Goal: Task Accomplishment & Management: Complete application form

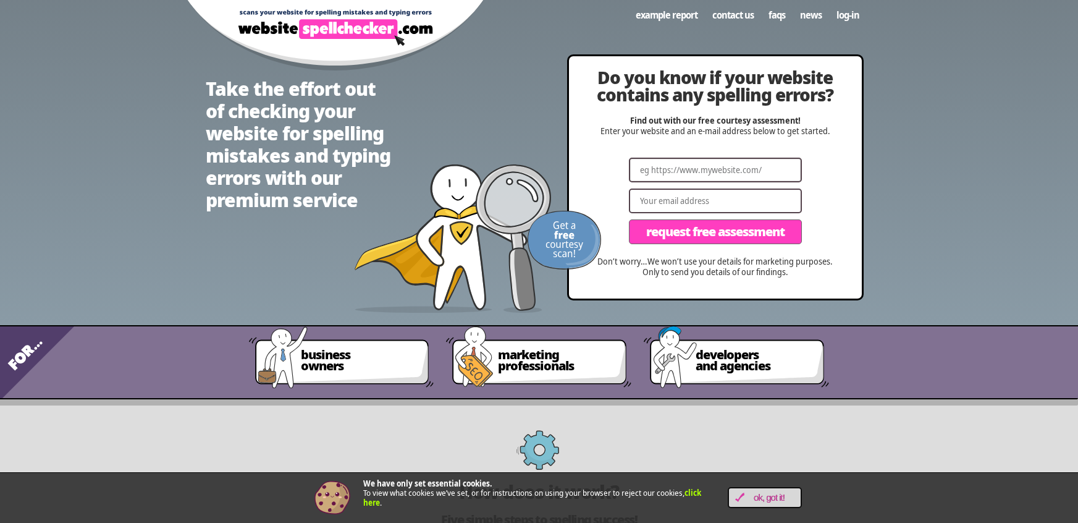
click at [728, 165] on input "Website" at bounding box center [715, 170] width 173 height 25
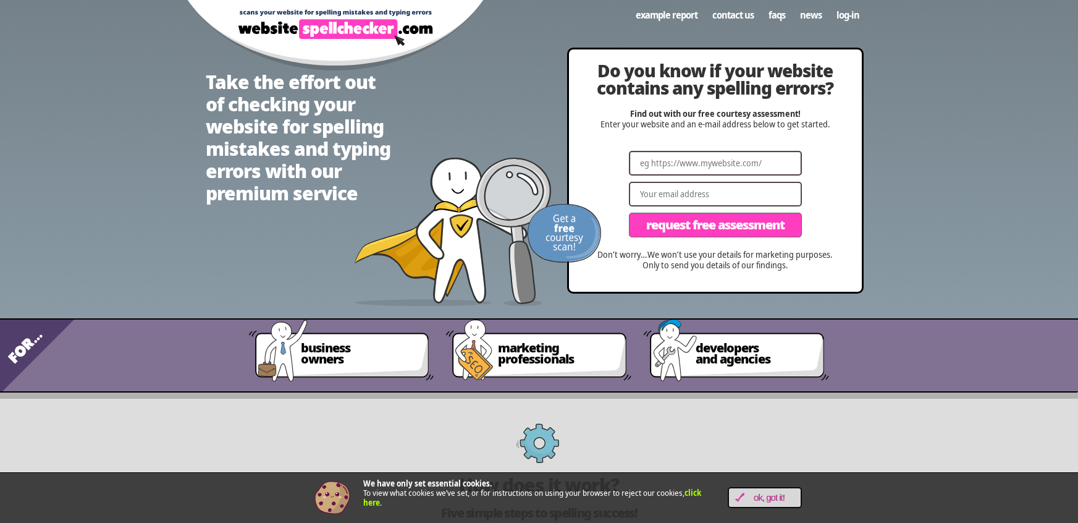
click at [706, 166] on input "Website" at bounding box center [715, 163] width 173 height 25
paste input "[URL][DOMAIN_NAME]"
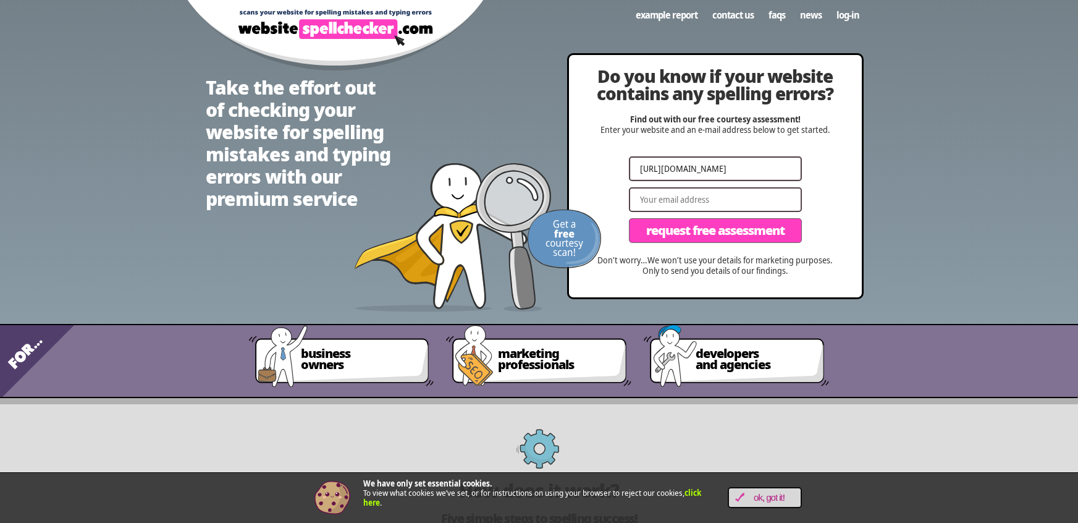
type input "[URL][DOMAIN_NAME]"
click at [702, 196] on input "Email" at bounding box center [715, 199] width 173 height 25
type input "[EMAIL_ADDRESS][DOMAIN_NAME]"
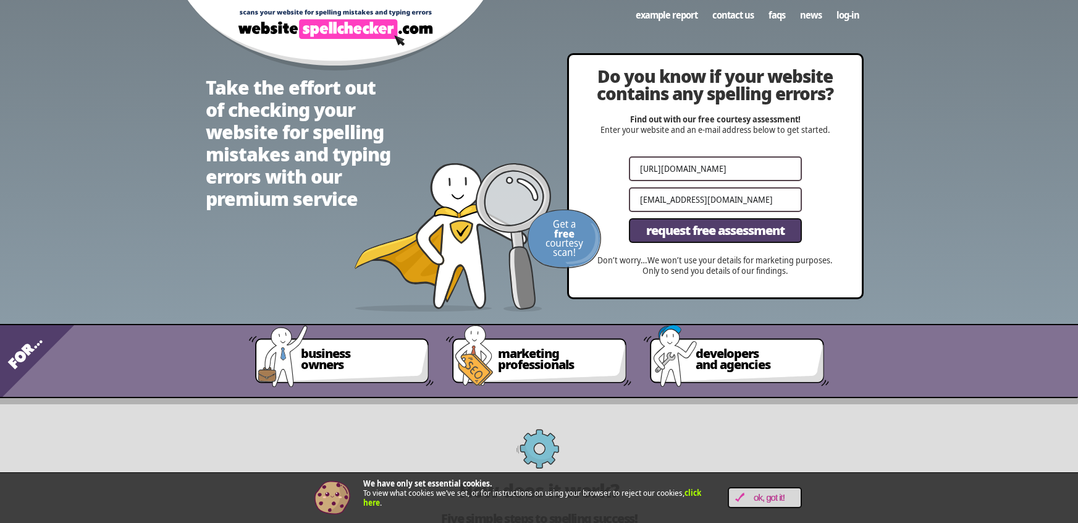
click at [698, 233] on span "Request Free Assessment" at bounding box center [715, 230] width 138 height 12
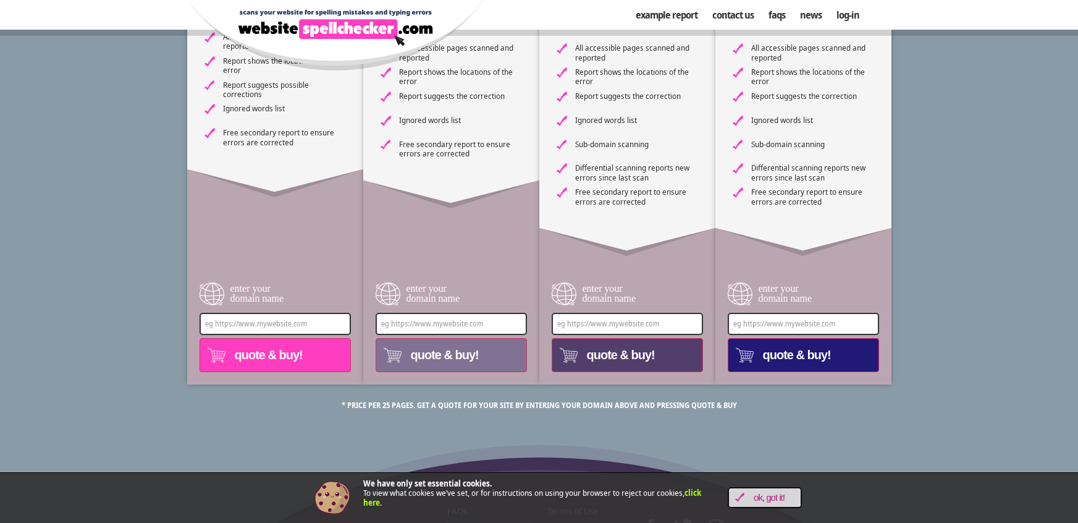
scroll to position [504, 0]
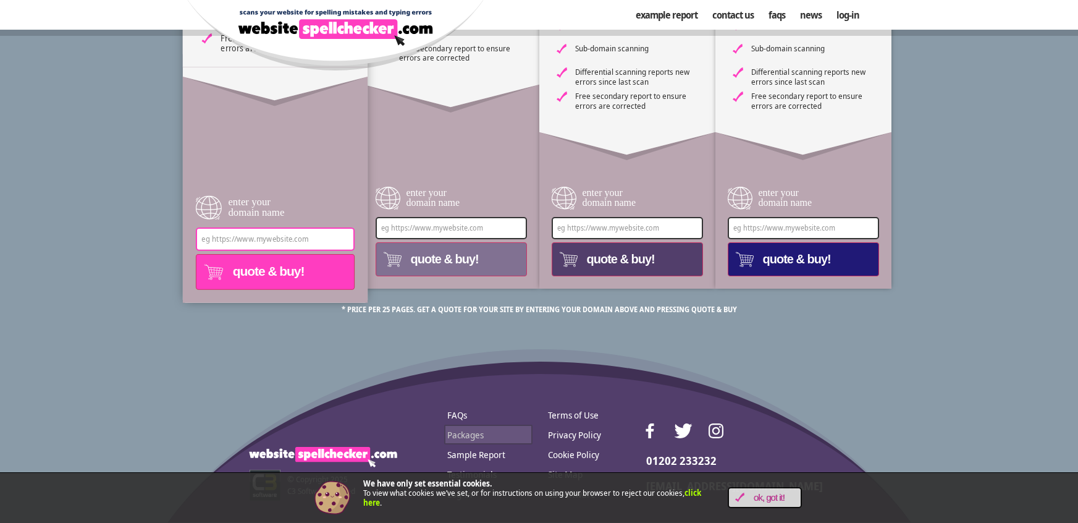
click at [237, 227] on input "enter your domain name" at bounding box center [274, 238] width 159 height 23
paste input "[URL][DOMAIN_NAME]"
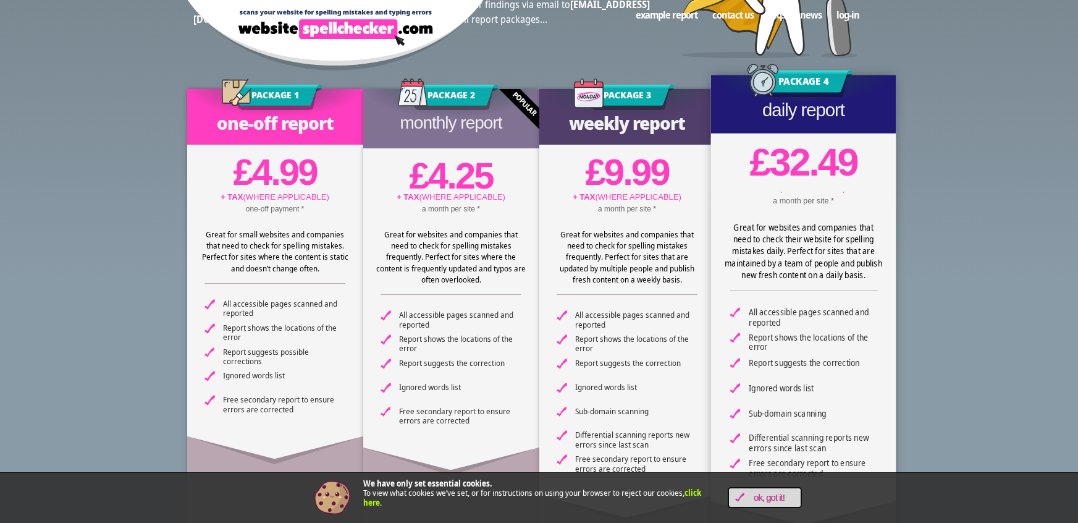
scroll to position [0, 0]
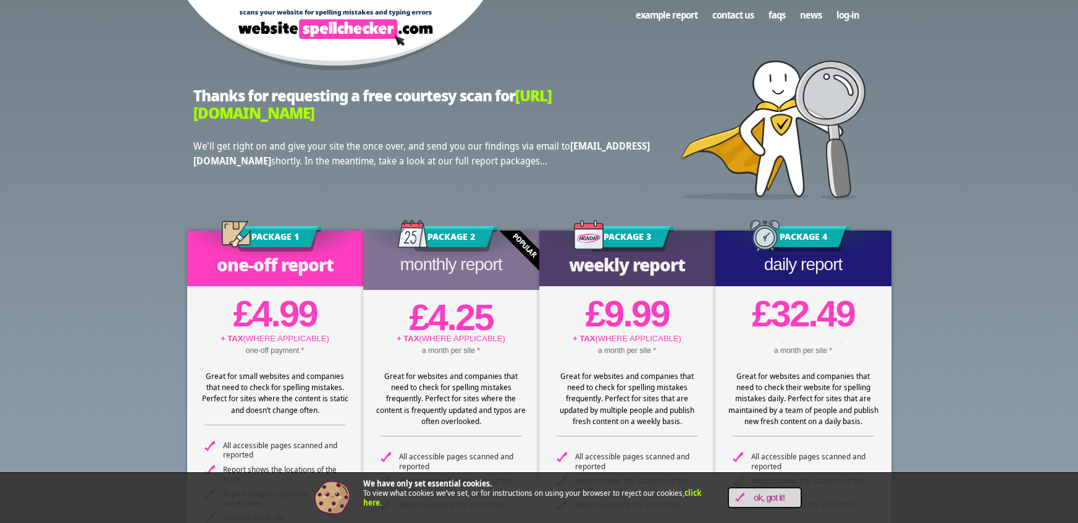
type input "[URL][DOMAIN_NAME]"
click at [751, 494] on span "OK, Got it!" at bounding box center [769, 497] width 50 height 11
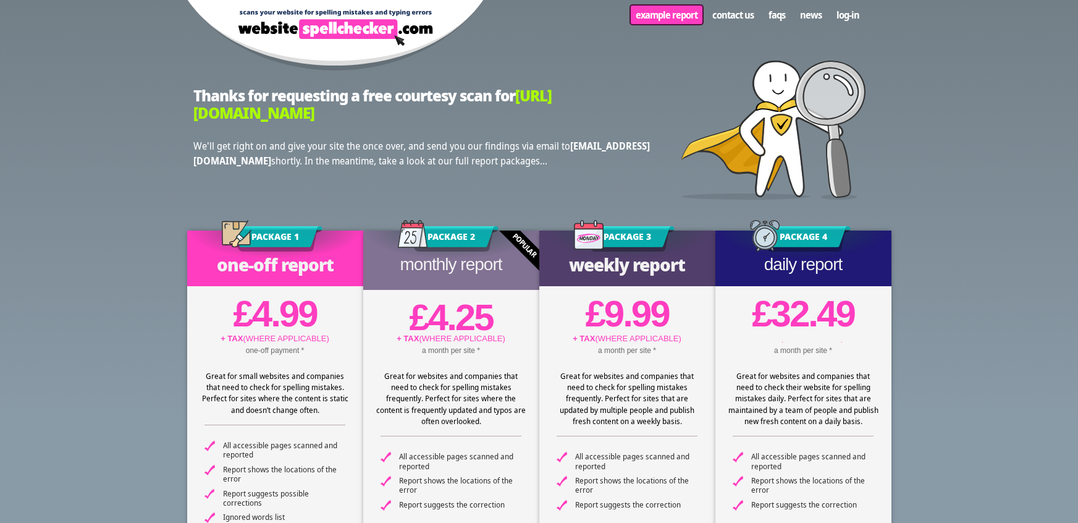
click at [678, 19] on link "Example Report" at bounding box center [666, 14] width 77 height 23
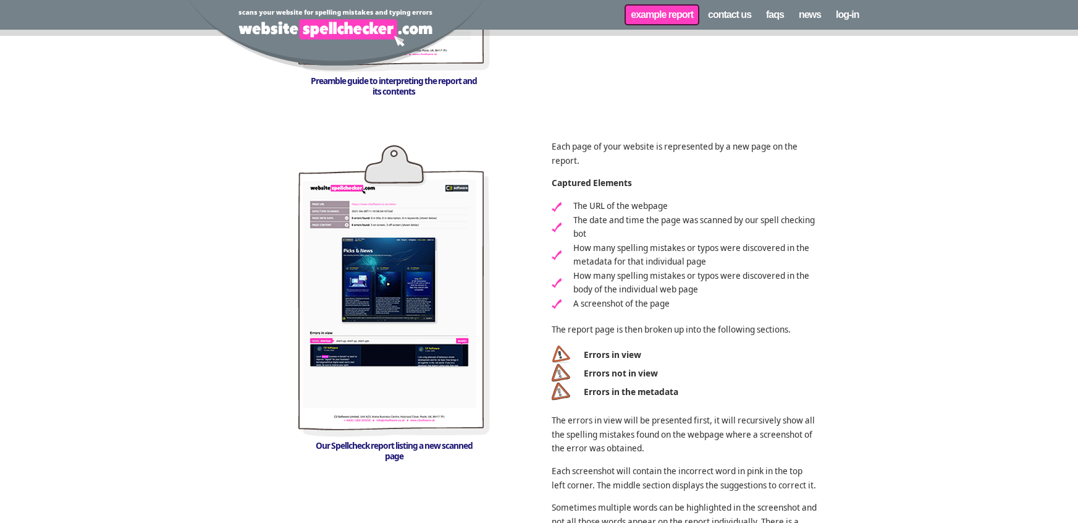
scroll to position [888, 0]
